Goal: Find specific page/section: Find specific page/section

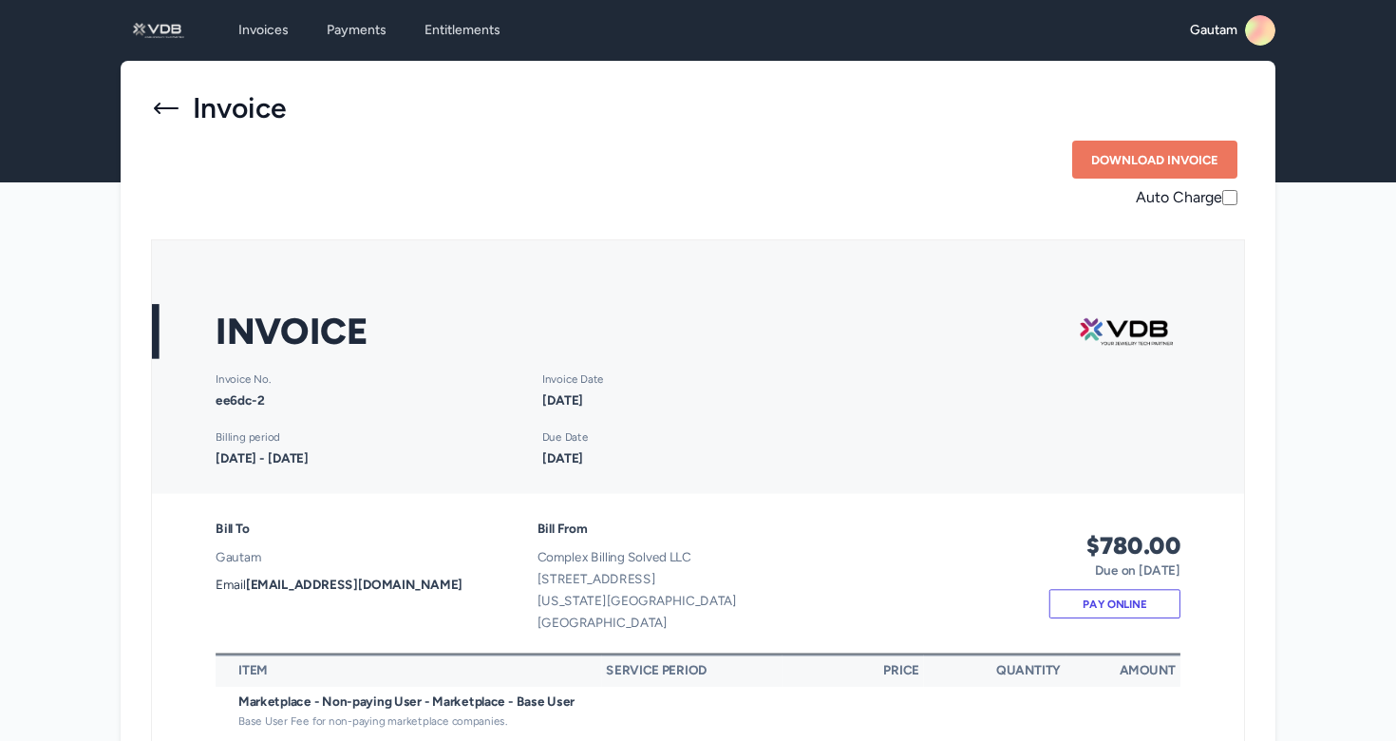
click at [152, 107] on icon at bounding box center [166, 108] width 30 height 30
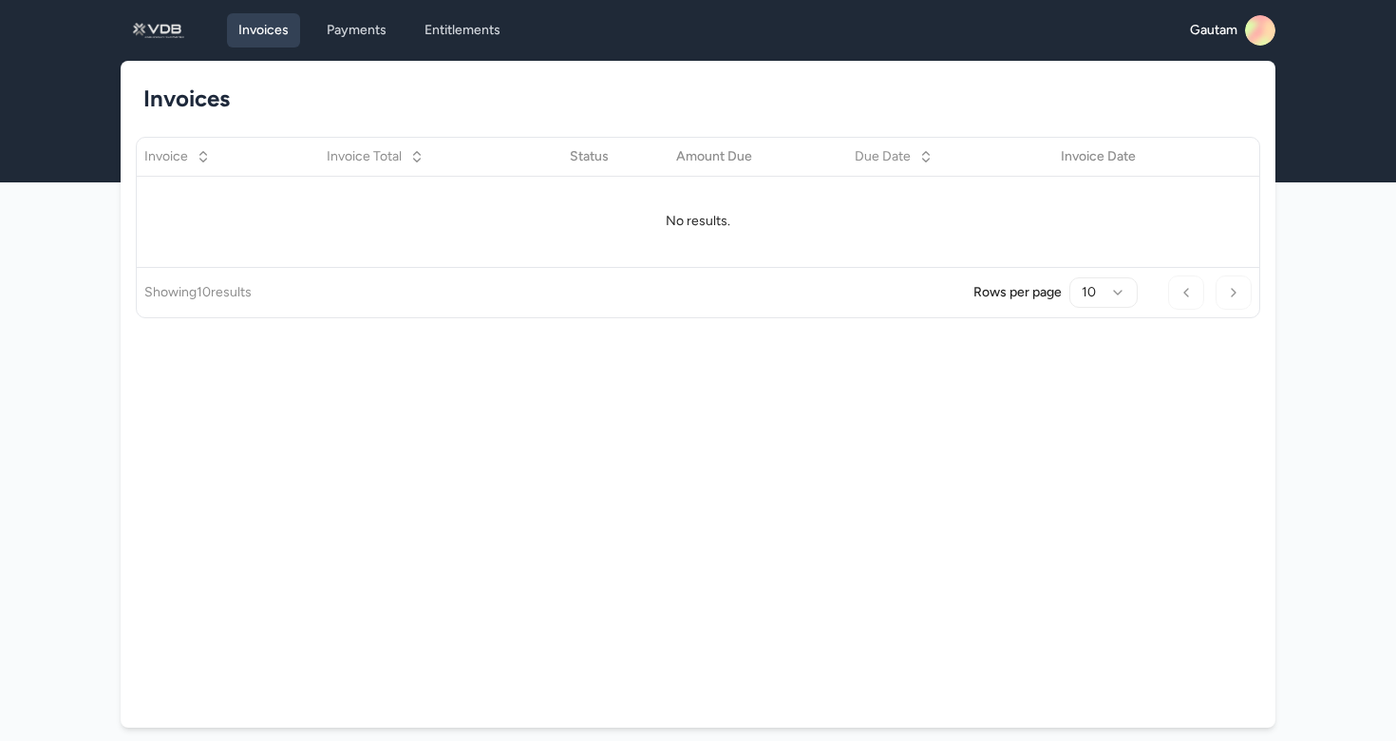
click at [258, 34] on link "Invoices" at bounding box center [263, 30] width 73 height 34
click at [791, 58] on div "Invoices Payments Entitlements Gautam Open main menu" at bounding box center [698, 30] width 1154 height 61
click at [374, 35] on link "Payments" at bounding box center [356, 30] width 83 height 34
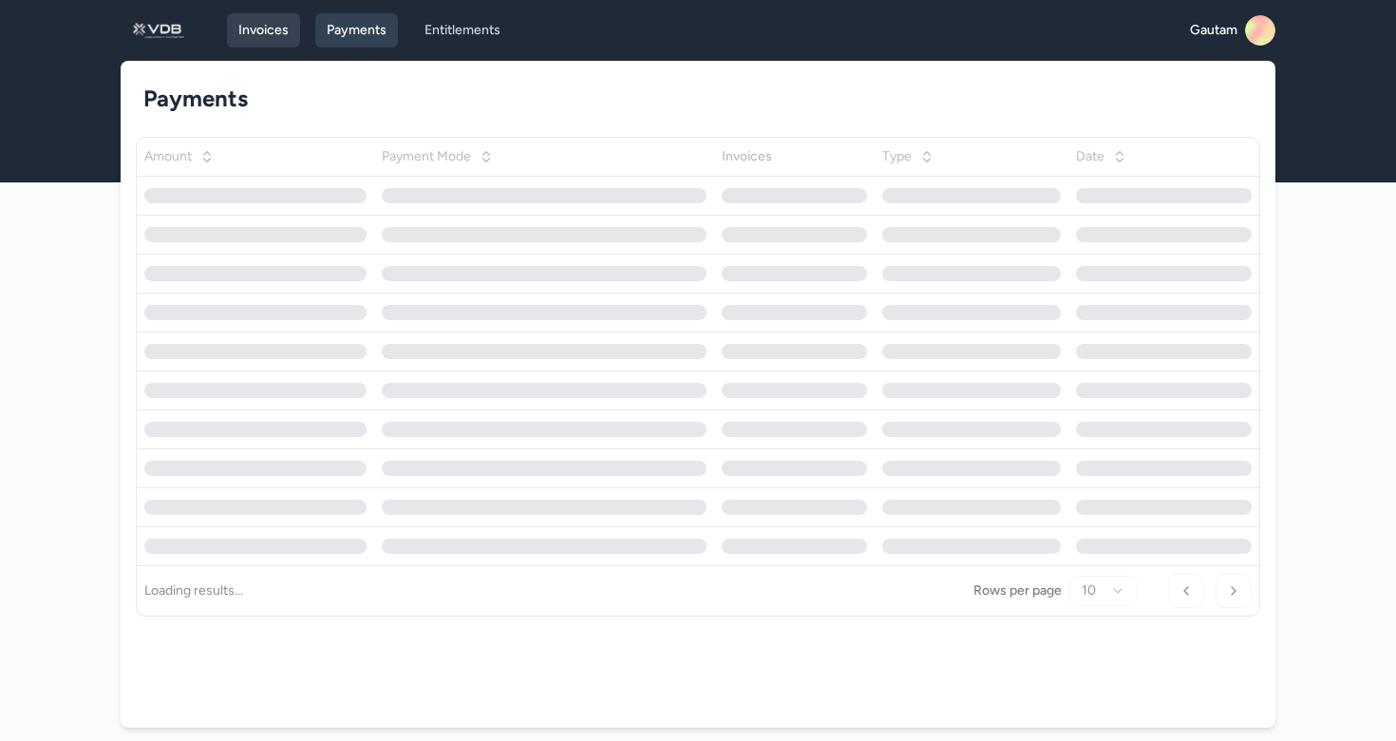
click at [281, 35] on link "Invoices" at bounding box center [263, 30] width 73 height 34
